Goal: Navigation & Orientation: Find specific page/section

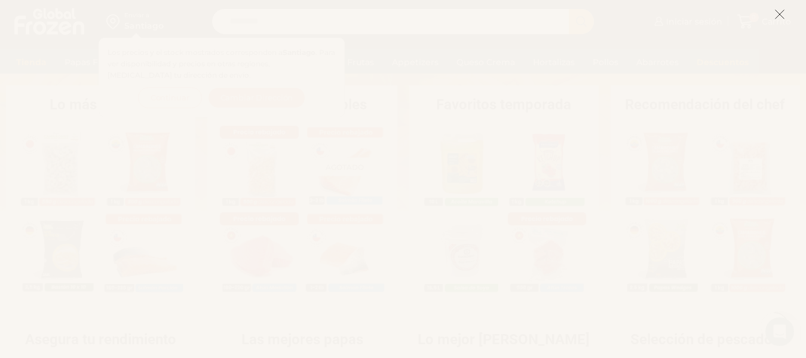
scroll to position [358, 0]
click at [781, 13] on icon at bounding box center [779, 14] width 11 height 11
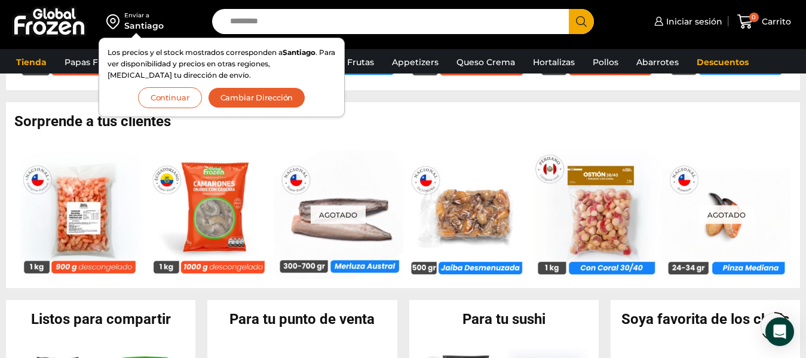
scroll to position [538, 0]
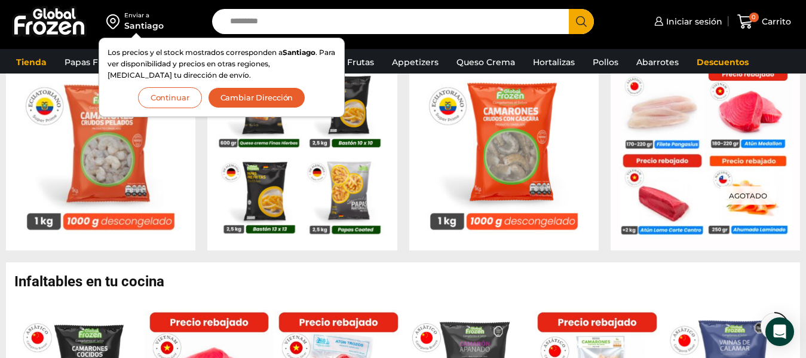
click at [167, 97] on button "Continuar" at bounding box center [170, 97] width 64 height 21
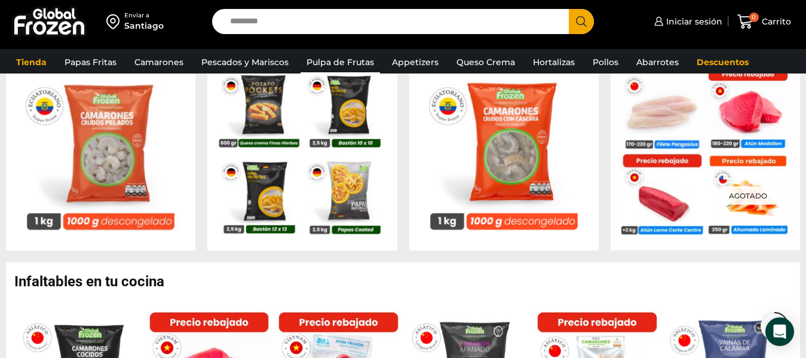
click at [315, 59] on link "Pulpa de Frutas" at bounding box center [339, 62] width 79 height 23
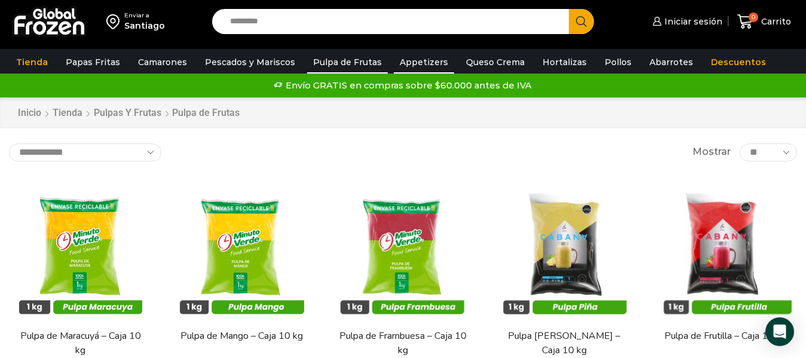
click at [402, 65] on link "Appetizers" at bounding box center [424, 62] width 60 height 23
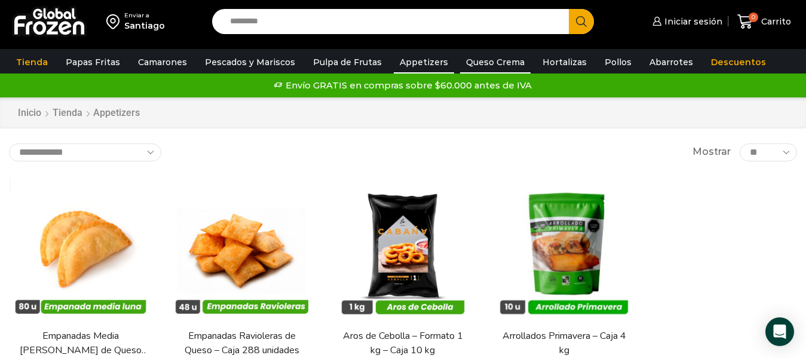
click at [487, 60] on link "Queso Crema" at bounding box center [495, 62] width 70 height 23
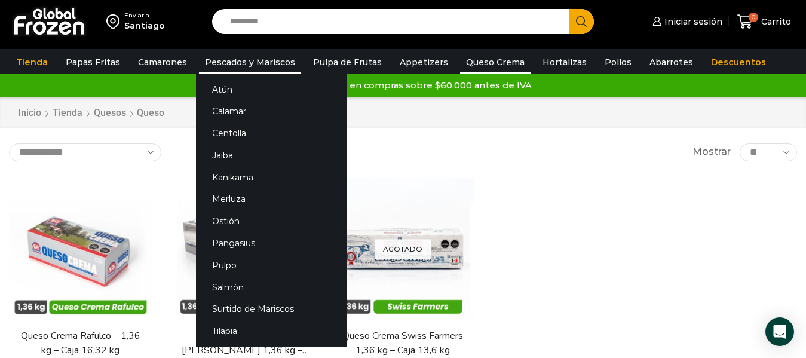
click at [268, 63] on link "Pescados y Mariscos" at bounding box center [250, 62] width 102 height 23
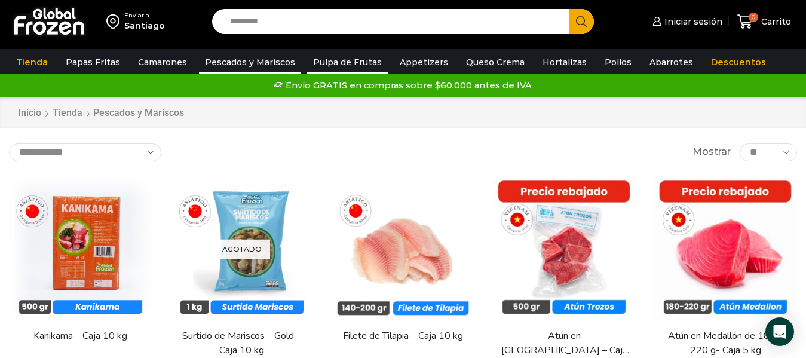
click at [348, 60] on link "Pulpa de Frutas" at bounding box center [347, 62] width 81 height 23
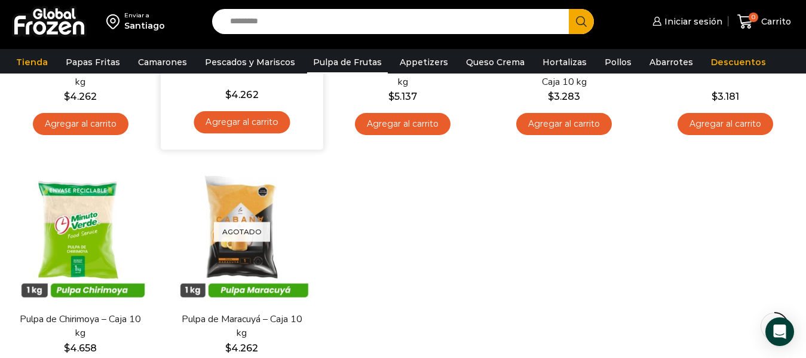
scroll to position [340, 0]
